Goal: Find specific page/section: Find specific page/section

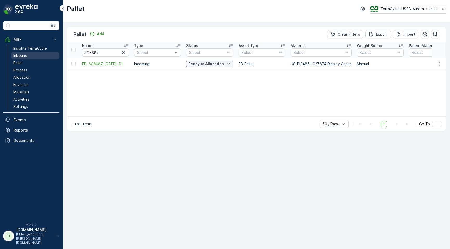
scroll to position [0, 655]
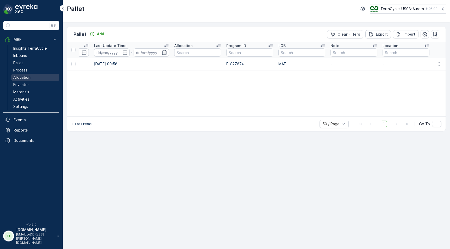
click at [25, 79] on p "Allocation" at bounding box center [21, 77] width 17 height 5
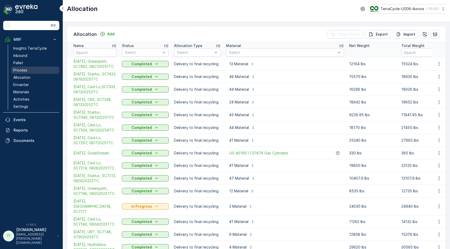
click at [28, 70] on link "Process" at bounding box center [35, 70] width 48 height 7
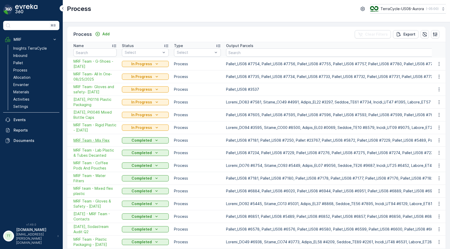
click at [94, 143] on span "MRF Team - Mix Flex" at bounding box center [94, 140] width 43 height 5
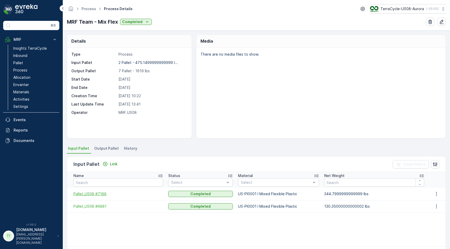
click at [79, 194] on span "Pallet_US08 #7188" at bounding box center [117, 193] width 89 height 5
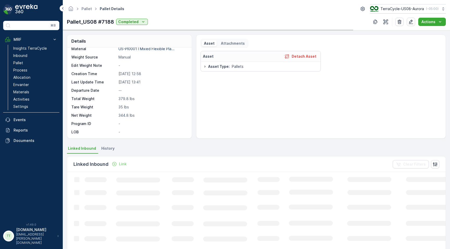
scroll to position [33, 0]
